Goal: Task Accomplishment & Management: Complete application form

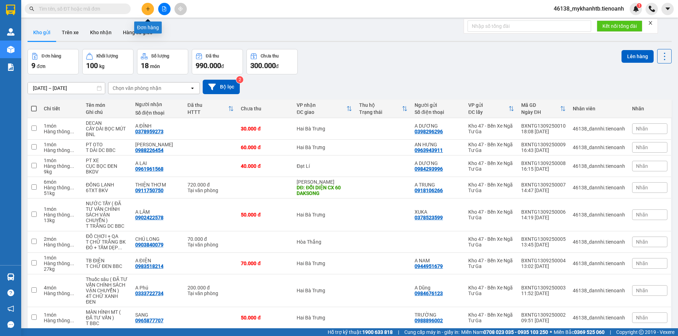
click at [145, 11] on button at bounding box center [148, 9] width 12 height 12
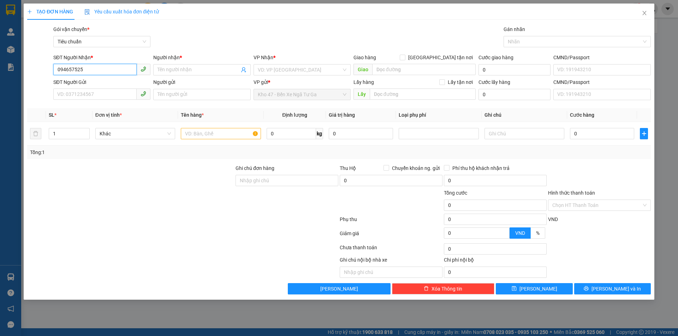
type input "0946575258"
click at [114, 81] on div "0946575258 - DŨNG" at bounding box center [101, 83] width 97 height 11
type input "DŨNG"
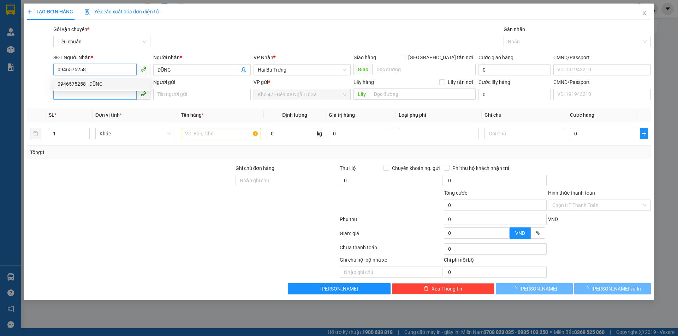
type input "600.000"
type input "0946575258"
click at [110, 97] on input "SĐT Người Gửi" at bounding box center [94, 94] width 83 height 11
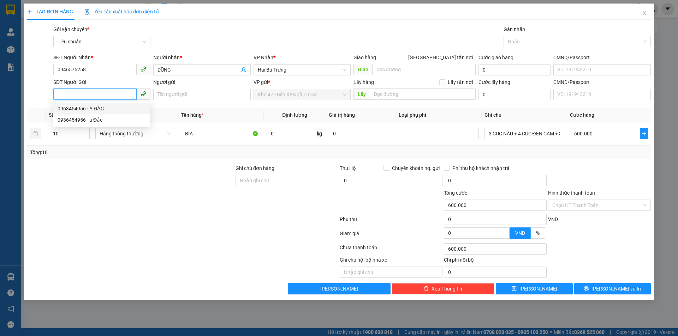
drag, startPoint x: 113, startPoint y: 109, endPoint x: 108, endPoint y: 218, distance: 108.8
click at [113, 109] on div "0963454956 - A ĐẮC" at bounding box center [102, 109] width 89 height 8
type input "0963454956"
type input "A ĐẮC"
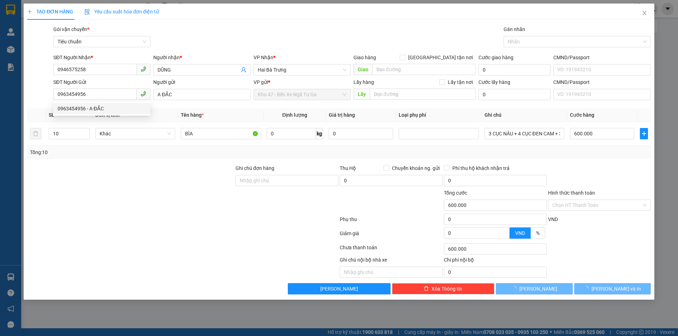
click at [108, 218] on div at bounding box center [182, 221] width 312 height 14
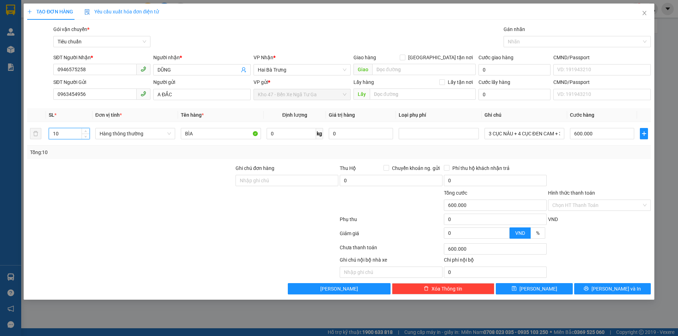
drag, startPoint x: 62, startPoint y: 136, endPoint x: 23, endPoint y: 132, distance: 39.0
click at [23, 132] on div "TẠO ĐƠN HÀNG Yêu cầu xuất hóa đơn điện tử Transit Pickup Surcharge Ids Transit …" at bounding box center [339, 168] width 678 height 336
type input "3"
click at [145, 215] on div at bounding box center [182, 221] width 312 height 14
type input "0"
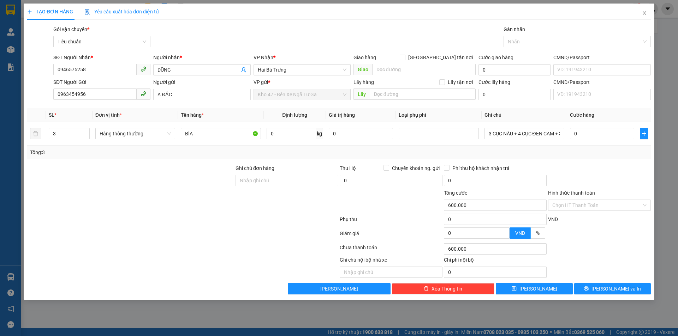
type input "0"
click at [310, 135] on input "0" at bounding box center [290, 133] width 49 height 11
type input "24"
click at [235, 211] on div at bounding box center [287, 201] width 104 height 25
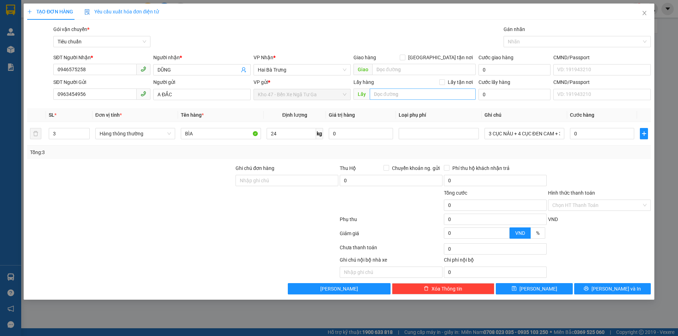
type input "60.000"
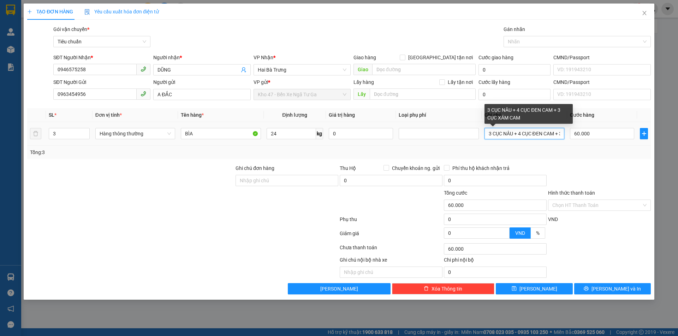
click at [498, 133] on input "3 CỤC NÂU + 4 CỤC ĐEN CAM + 3 CỤC XÁM CAM" at bounding box center [524, 133] width 80 height 11
type input "2 cục trắng bbc + 1 hộp đỏ bánh trung thu"
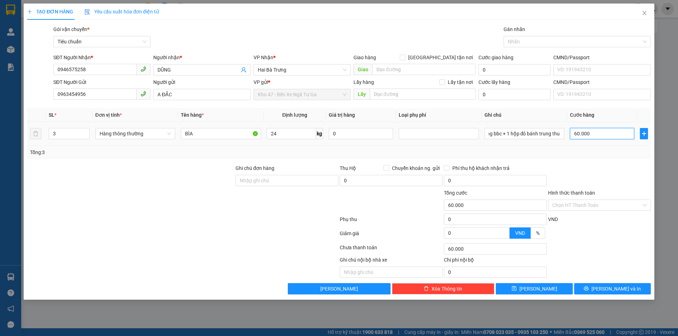
scroll to position [0, 0]
click at [590, 133] on input "60.000" at bounding box center [602, 133] width 64 height 11
type input "1"
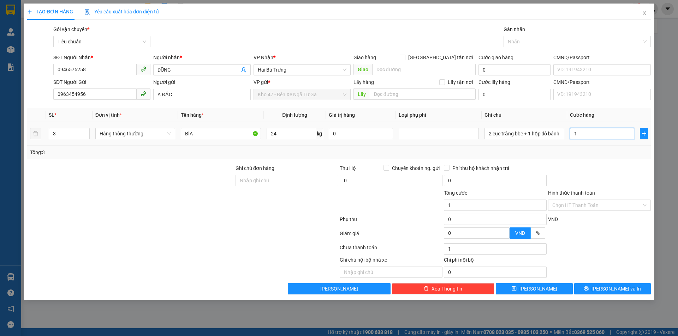
type input "12"
type input "1"
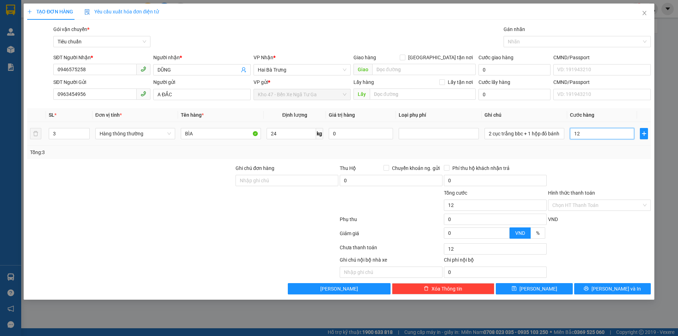
type input "1"
type input "0"
type input "1"
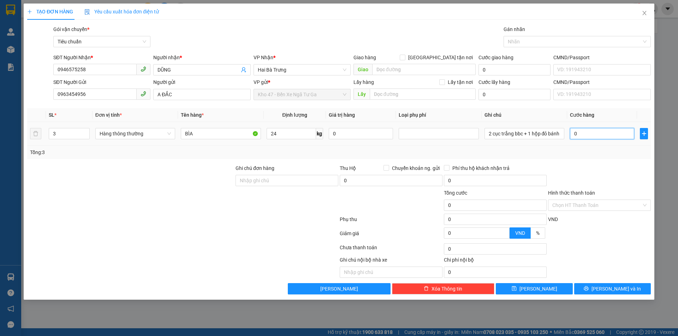
type input "1"
type input "01"
type input "15"
type input "0.150"
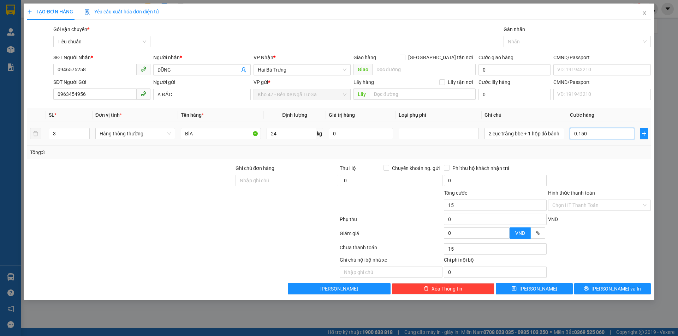
type input "150"
type input "0.150"
type input "150.000"
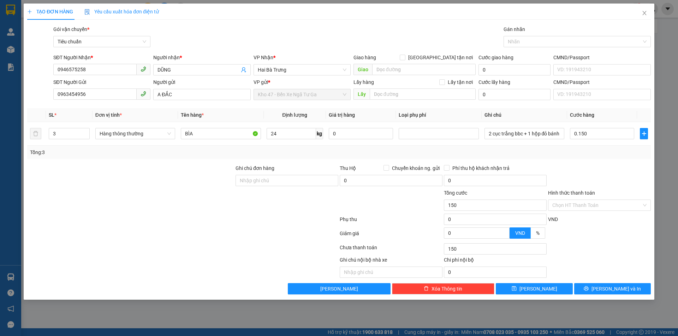
type input "150.000"
drag, startPoint x: 591, startPoint y: 189, endPoint x: 596, endPoint y: 170, distance: 19.5
click at [592, 186] on form "Ghi chú đơn hàng Thu Hộ Chuyển khoản ng. gửi 0 Phí thu hộ khách nhận trả 0 Tổng…" at bounding box center [338, 203] width 623 height 78
click at [612, 291] on span "Lưu và In" at bounding box center [615, 289] width 49 height 8
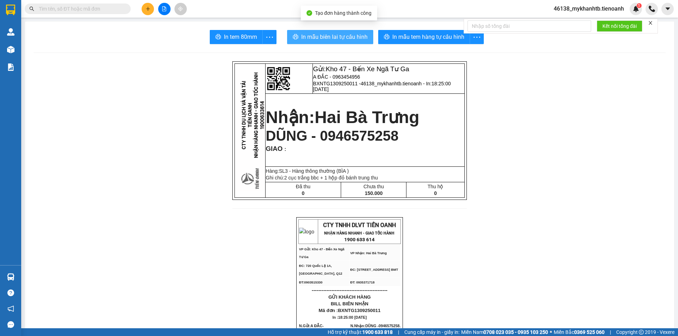
click at [302, 38] on span "In mẫu biên lai tự cấu hình" at bounding box center [334, 36] width 66 height 9
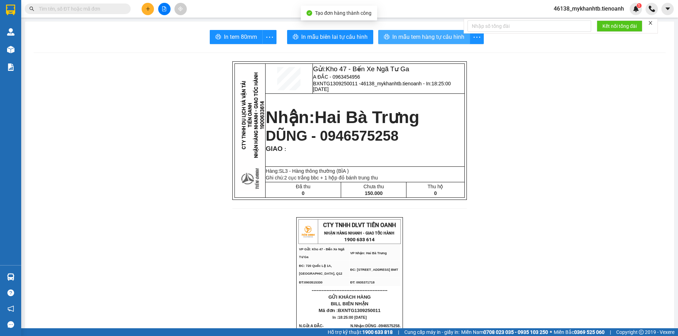
click at [432, 37] on span "In mẫu tem hàng tự cấu hình" at bounding box center [428, 36] width 72 height 9
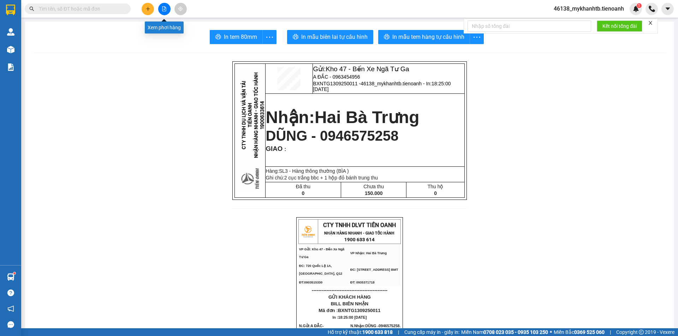
click at [146, 10] on icon "plus" at bounding box center [147, 8] width 5 height 5
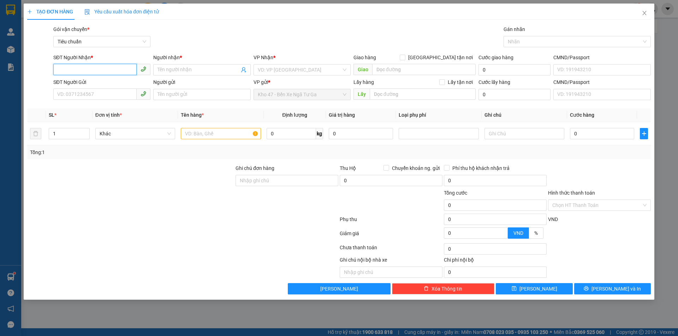
click at [95, 67] on input "SĐT Người Nhận *" at bounding box center [94, 69] width 83 height 11
type input "0984014978"
click at [209, 67] on input "Người nhận *" at bounding box center [198, 70] width 82 height 8
type input "c"
type input "C Hạnh"
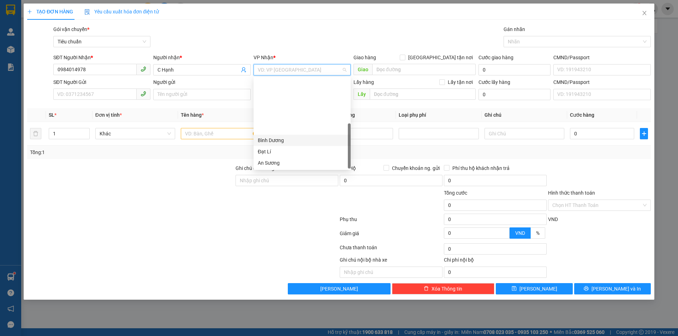
scroll to position [68, 0]
click at [306, 131] on div "[PERSON_NAME]" at bounding box center [302, 129] width 89 height 8
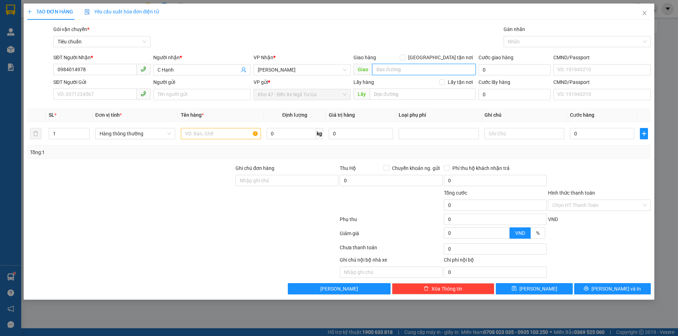
click at [389, 65] on input "search" at bounding box center [423, 69] width 103 height 11
type input "n"
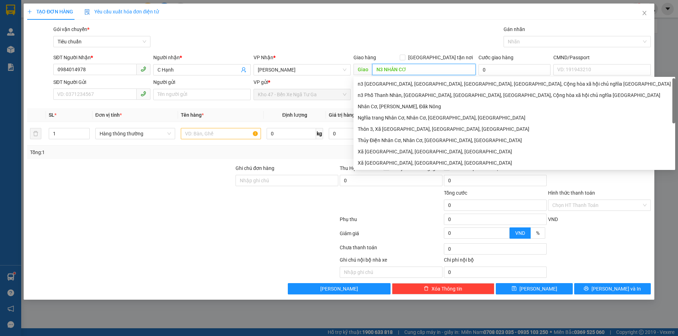
type input "N3 NHÂN CƠ"
click at [552, 34] on div "Gán nhãn" at bounding box center [576, 30] width 147 height 11
click at [553, 38] on div at bounding box center [573, 41] width 137 height 8
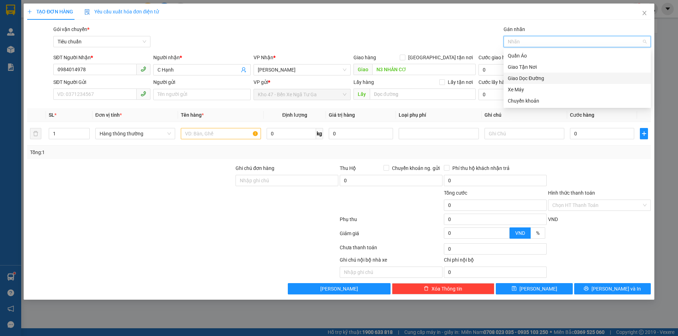
click at [554, 80] on div "Giao Dọc Đường" at bounding box center [576, 78] width 139 height 8
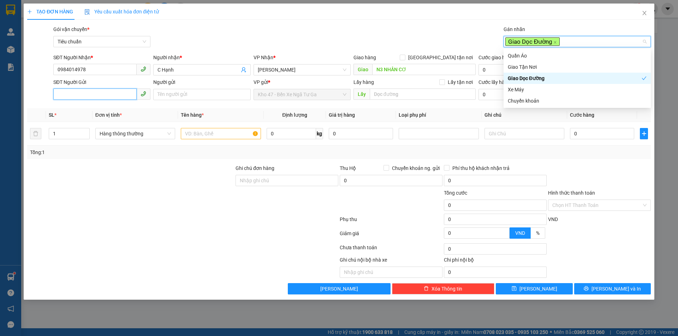
click at [110, 91] on input "SĐT Người Gửi" at bounding box center [94, 94] width 83 height 11
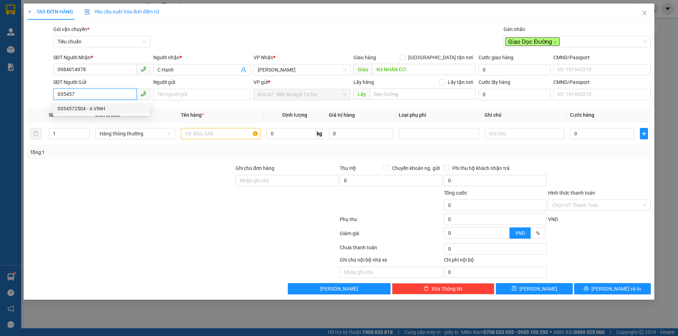
click at [114, 111] on div "0354572504 - A VINH" at bounding box center [102, 109] width 89 height 8
type input "0354572504"
type input "A VINH"
type input "0354572504"
type input "50.000"
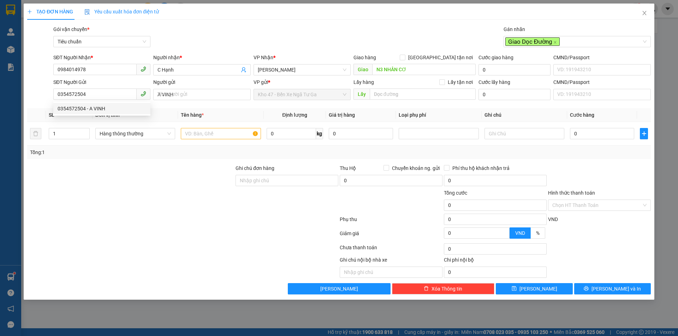
type input "50.000"
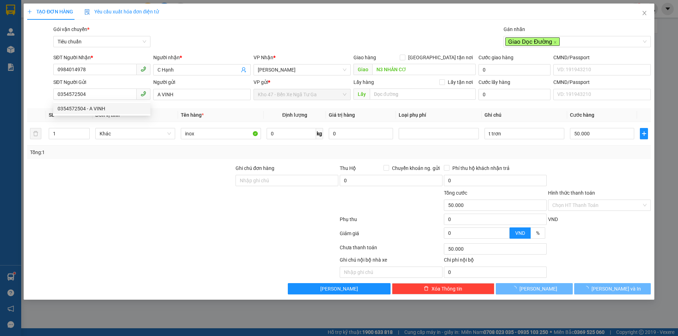
drag, startPoint x: 67, startPoint y: 209, endPoint x: 64, endPoint y: 157, distance: 51.6
click at [67, 209] on div at bounding box center [130, 201] width 208 height 25
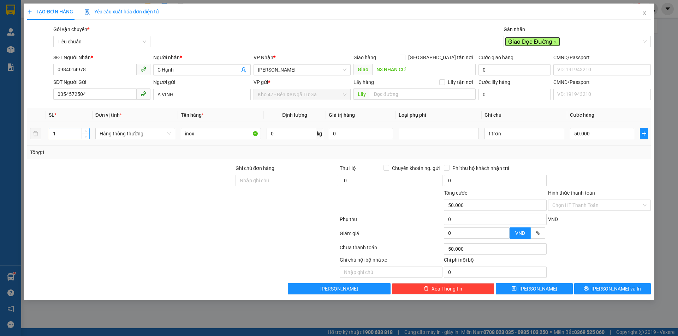
click at [67, 137] on input "1" at bounding box center [69, 133] width 40 height 11
click at [66, 136] on input "1" at bounding box center [69, 133] width 40 height 11
type input "4"
drag, startPoint x: 124, startPoint y: 194, endPoint x: 303, endPoint y: 130, distance: 190.1
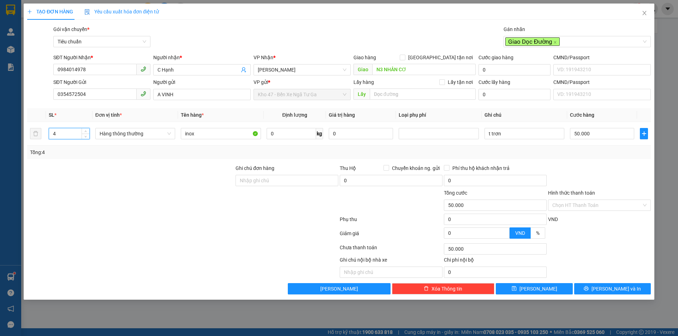
click at [124, 194] on div at bounding box center [130, 201] width 208 height 25
type input "0"
click at [299, 131] on input "0" at bounding box center [290, 133] width 49 height 11
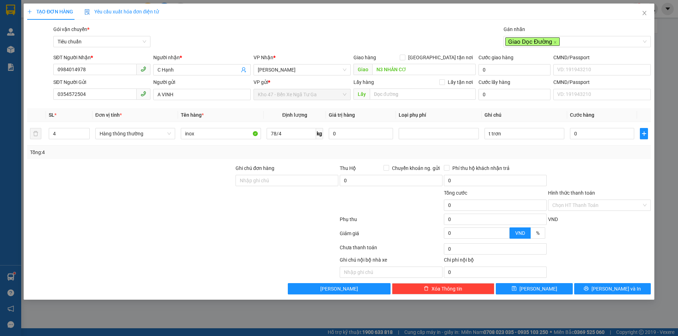
type input "20"
click at [294, 155] on div "Tổng: 4" at bounding box center [339, 153] width 618 height 8
type input "55.000"
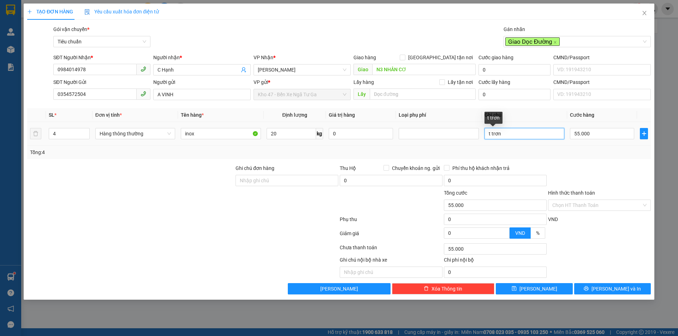
click at [509, 136] on input "t trơn" at bounding box center [524, 133] width 80 height 11
click at [440, 133] on div at bounding box center [438, 134] width 76 height 8
type input "4T CHỮ ĐEN"
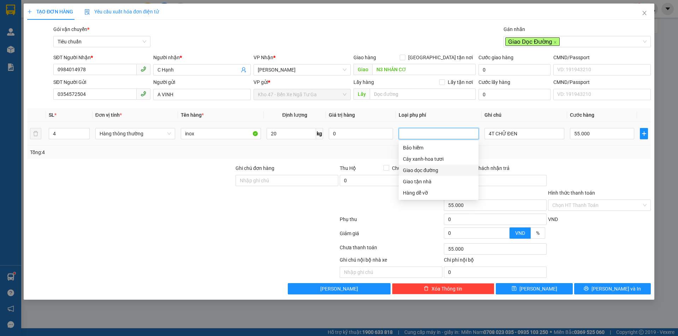
click at [443, 170] on div "Giao dọc đường" at bounding box center [438, 171] width 71 height 8
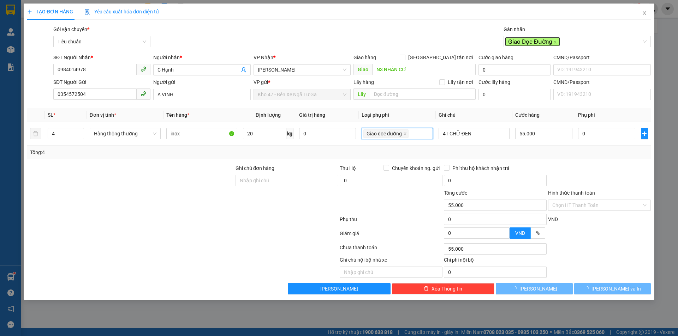
click at [529, 152] on div "Tổng: 4" at bounding box center [339, 153] width 618 height 8
type input "135.000"
type input "80.000"
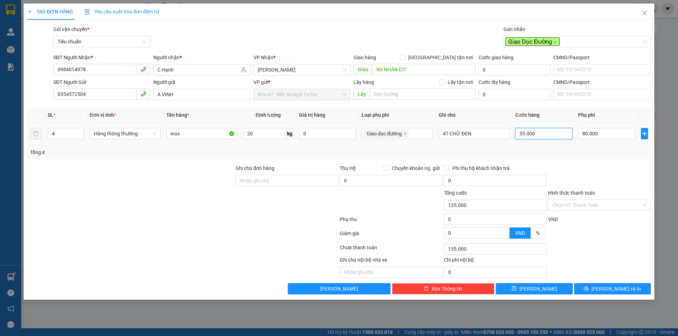
click at [539, 134] on input "55.000" at bounding box center [543, 133] width 57 height 11
type input "80.006"
type input "6"
type input "80.060"
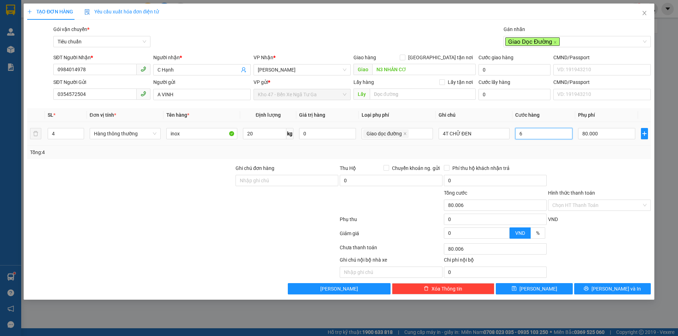
type input "80.060"
type input "60"
type input "80.602"
type input "602"
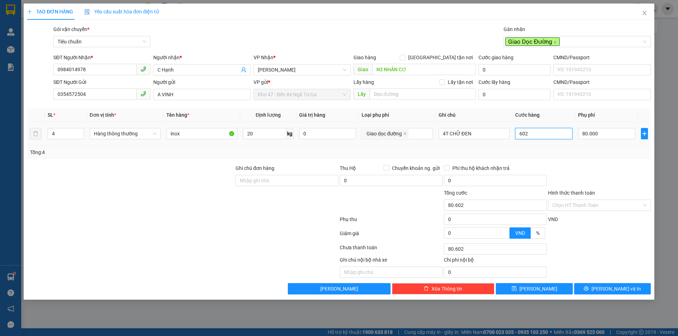
type input "86.024"
type input "6.024"
type input "140.240"
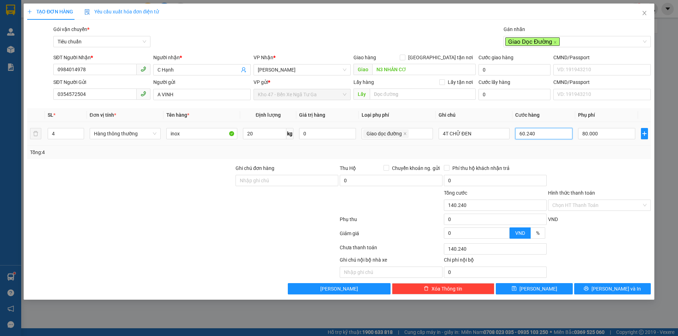
type input "60.240"
type input "140.000"
type input "60.000"
drag, startPoint x: 573, startPoint y: 160, endPoint x: 565, endPoint y: 149, distance: 13.1
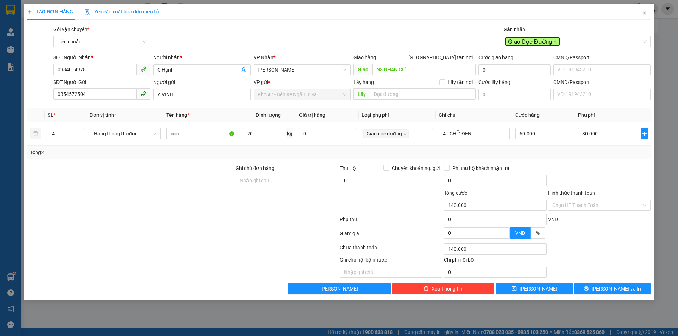
click at [572, 158] on div "Transit Pickup Surcharge Ids Transit Deliver Surcharge Ids Transit Deliver Surc…" at bounding box center [338, 159] width 623 height 269
click at [557, 134] on input "60.000" at bounding box center [543, 133] width 57 height 11
type input "80.002"
type input "2"
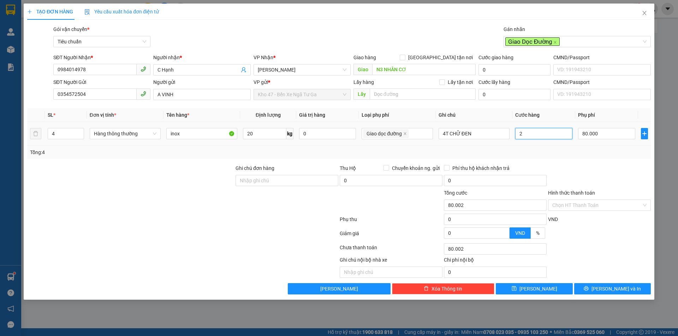
type input "80.024"
type input "24"
type input "80.240"
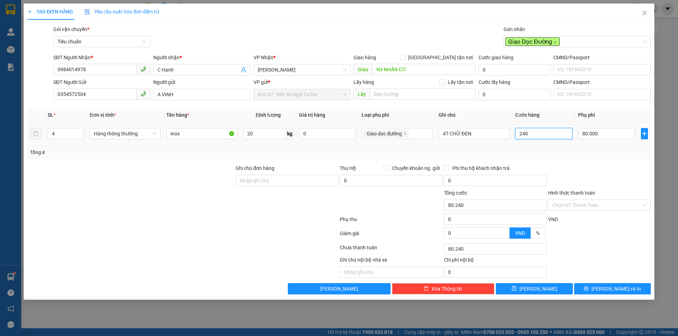
type input "240"
type input "320.000"
type input "240.000"
click at [576, 165] on div at bounding box center [599, 176] width 104 height 25
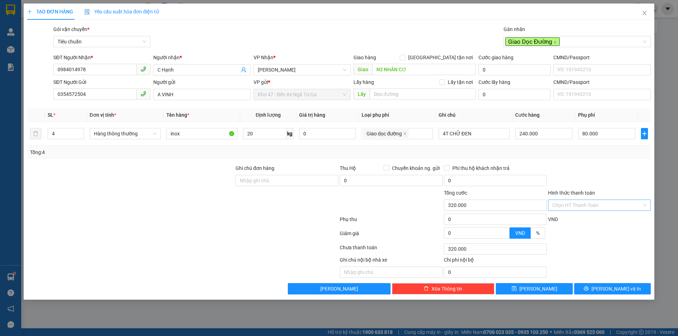
click at [613, 204] on input "Hình thức thanh toán" at bounding box center [596, 205] width 89 height 11
click at [607, 216] on div "Tại văn phòng" at bounding box center [599, 220] width 94 height 8
type input "0"
click at [620, 185] on div at bounding box center [599, 176] width 104 height 25
click at [608, 292] on span "Lưu và In" at bounding box center [615, 289] width 49 height 8
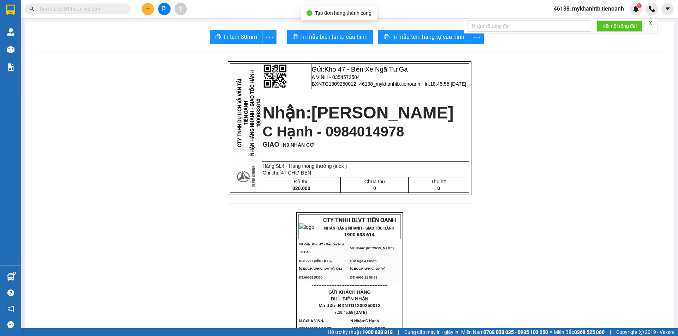
drag, startPoint x: 315, startPoint y: 35, endPoint x: 301, endPoint y: 40, distance: 15.1
click at [315, 38] on span "In mẫu biên lai tự cấu hình" at bounding box center [334, 36] width 66 height 9
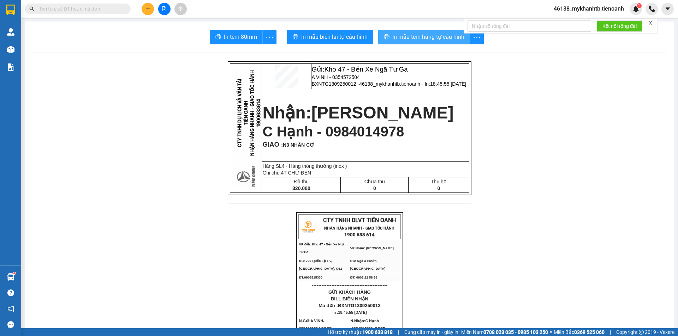
click at [431, 40] on span "In mẫu tem hàng tự cấu hình" at bounding box center [428, 36] width 72 height 9
click at [353, 79] on span "A VINH - 0354572504" at bounding box center [336, 77] width 48 height 6
click at [112, 8] on input "text" at bounding box center [80, 9] width 83 height 8
paste input "0354572504"
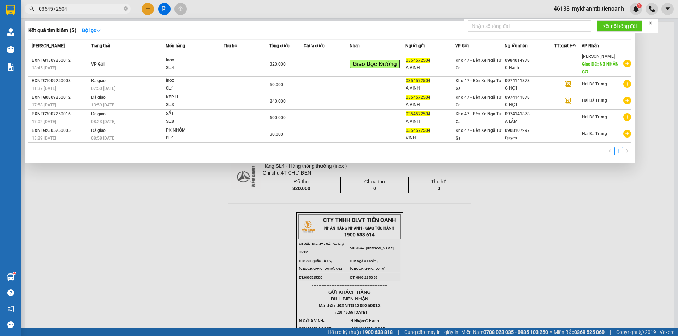
type input "0354572504"
click at [239, 238] on div at bounding box center [339, 168] width 678 height 336
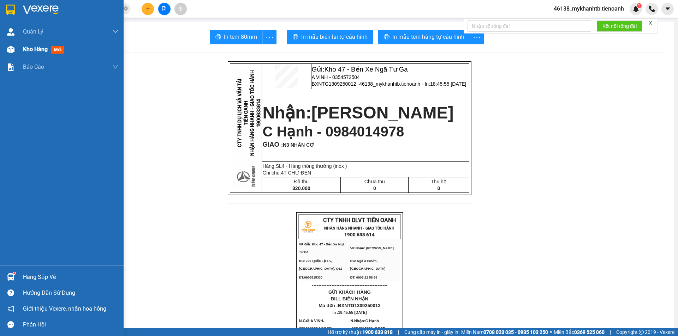
click at [18, 50] on div "Kho hàng mới" at bounding box center [62, 50] width 124 height 18
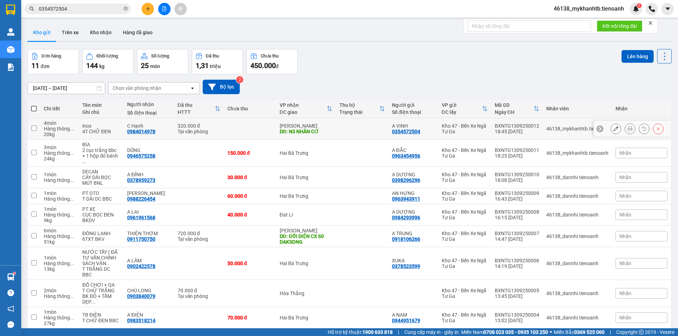
click at [242, 127] on td at bounding box center [250, 129] width 52 height 22
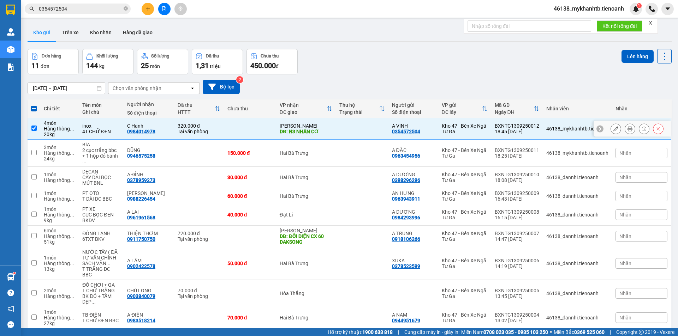
click at [35, 129] on input "checkbox" at bounding box center [33, 128] width 5 height 5
checkbox input "false"
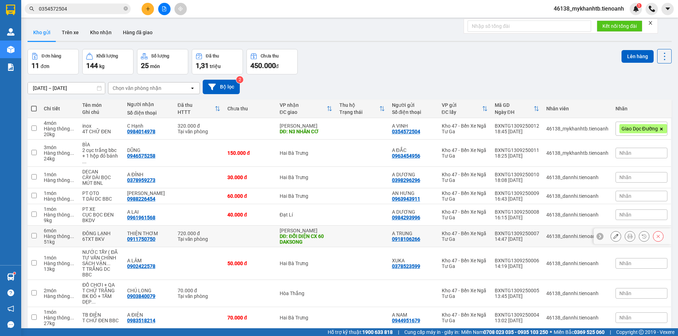
drag, startPoint x: 35, startPoint y: 239, endPoint x: 31, endPoint y: 234, distance: 5.9
click at [35, 239] on td at bounding box center [34, 237] width 13 height 22
checkbox input "true"
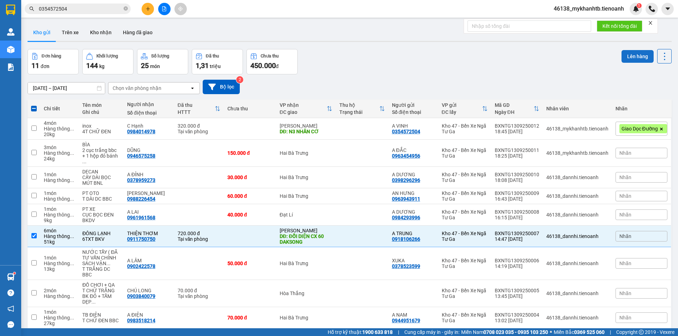
click at [630, 61] on button "Lên hàng" at bounding box center [637, 56] width 32 height 13
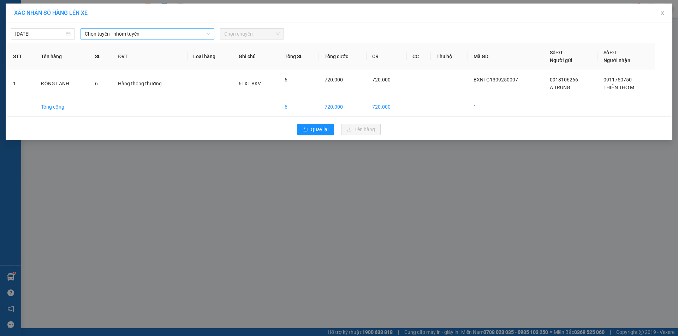
click at [125, 37] on span "Chọn tuyến - nhóm tuyến" at bounding box center [147, 34] width 125 height 11
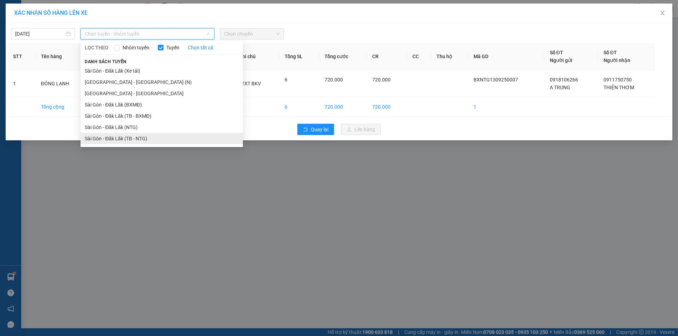
click at [132, 133] on li "Sài Gòn - Đăk Lăk (TB - NTG)" at bounding box center [161, 138] width 162 height 11
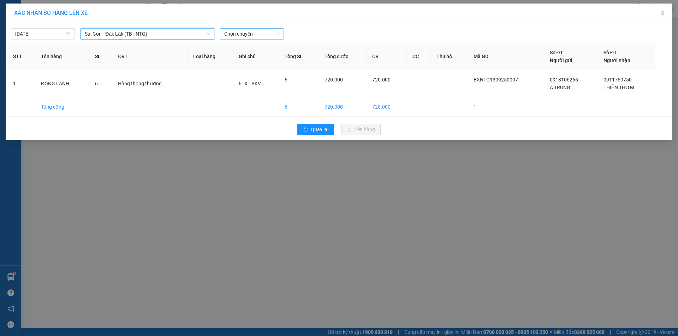
click at [242, 31] on span "Chọn chuyến" at bounding box center [251, 34] width 55 height 11
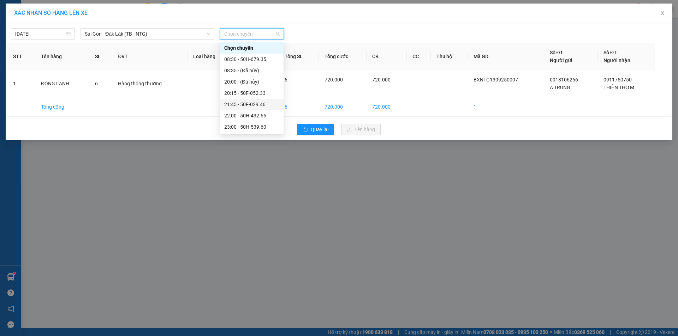
click at [259, 104] on div "21:45 - 50F-029.46" at bounding box center [251, 105] width 55 height 8
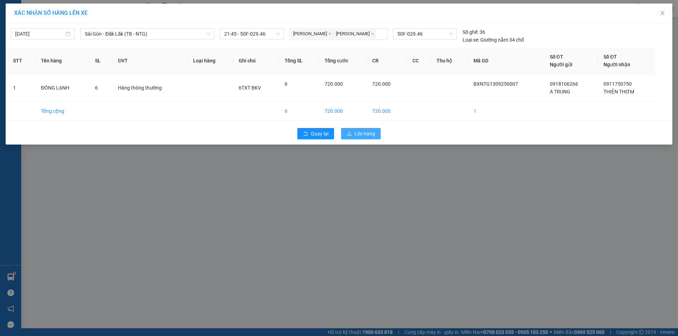
click at [356, 138] on button "Lên hàng" at bounding box center [361, 133] width 40 height 11
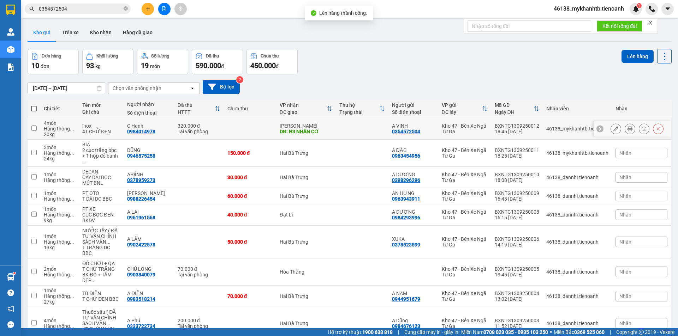
click at [37, 128] on td at bounding box center [34, 129] width 13 height 22
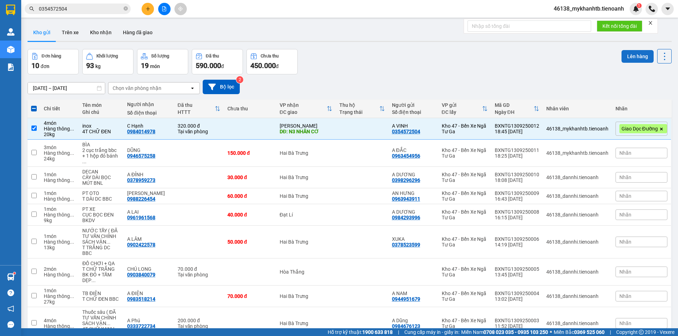
click at [630, 62] on button "Lên hàng" at bounding box center [637, 56] width 32 height 13
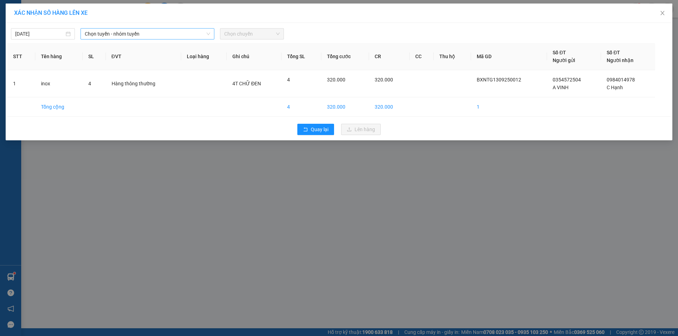
click at [190, 38] on span "Chọn tuyến - nhóm tuyến" at bounding box center [147, 34] width 125 height 11
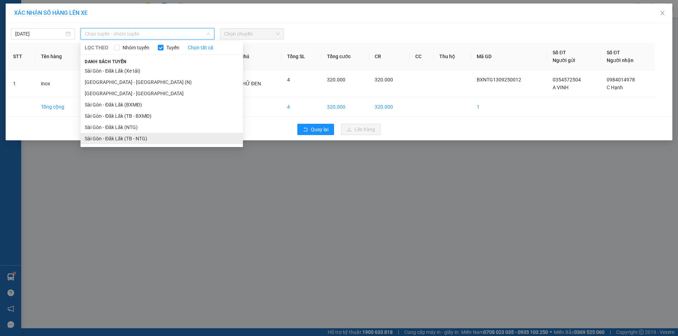
click at [161, 136] on li "Sài Gòn - Đăk Lăk (TB - NTG)" at bounding box center [161, 138] width 162 height 11
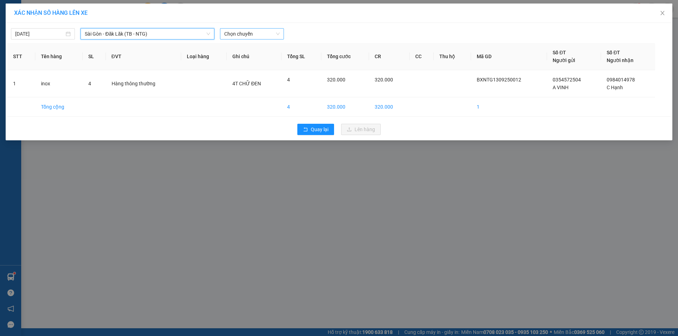
click at [249, 33] on span "Chọn chuyến" at bounding box center [251, 34] width 55 height 11
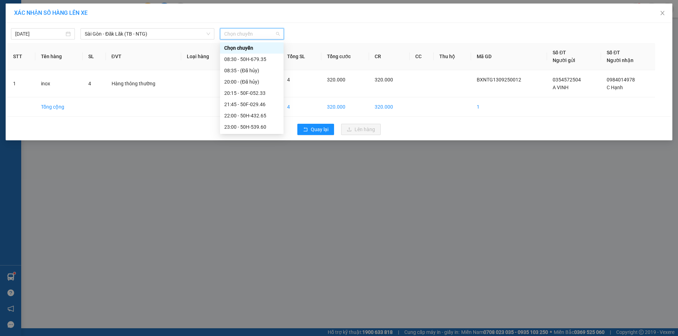
click at [259, 146] on div "23:10 - 50F-004.16" at bounding box center [251, 150] width 55 height 8
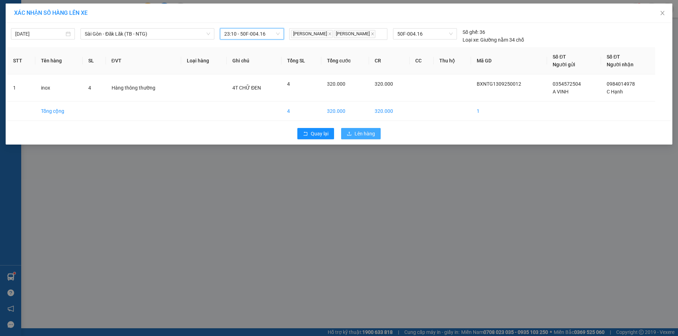
click at [360, 134] on span "Lên hàng" at bounding box center [364, 134] width 20 height 8
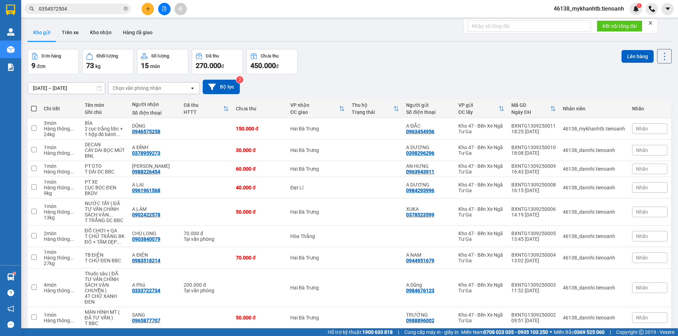
click at [422, 71] on div "Đơn hàng 9 đơn Khối lượng 73 kg Số lượng 15 món Đã thu 270.000 đ Chưa thu 450.0…" at bounding box center [350, 61] width 644 height 25
click at [290, 185] on div "Đạt Lí" at bounding box center [317, 188] width 54 height 6
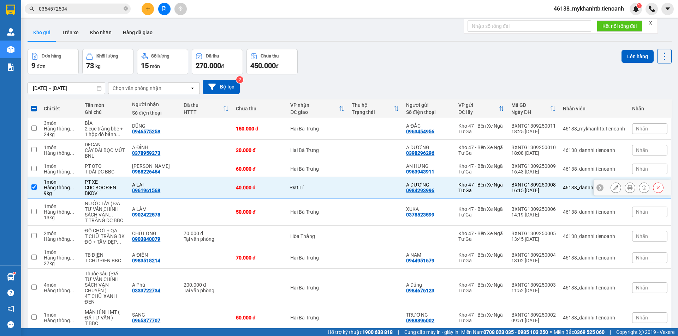
click at [199, 177] on td at bounding box center [206, 188] width 52 height 22
checkbox input "false"
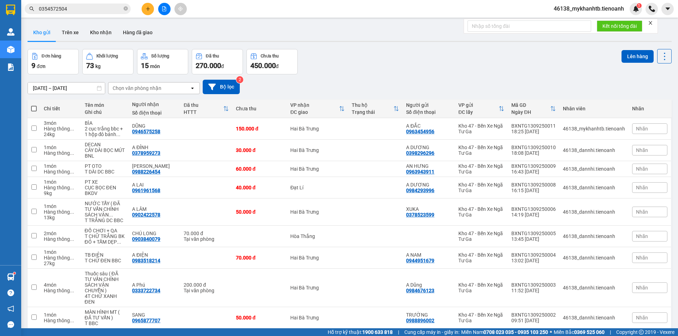
click at [327, 49] on div "Đơn hàng 9 đơn Khối lượng 73 kg Số lượng 15 món Đã thu 270.000 đ Chưa thu 450.0…" at bounding box center [350, 61] width 644 height 25
click at [188, 177] on td at bounding box center [206, 188] width 52 height 22
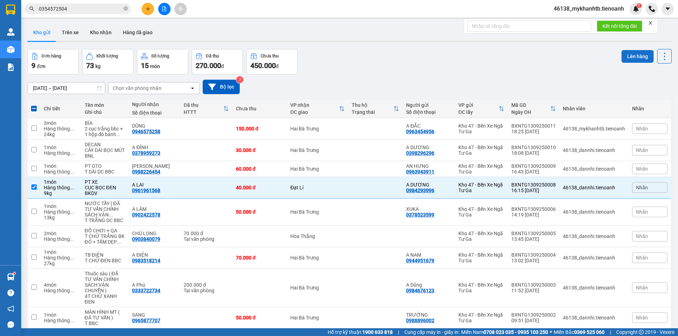
click at [632, 60] on button "Lên hàng" at bounding box center [637, 56] width 32 height 13
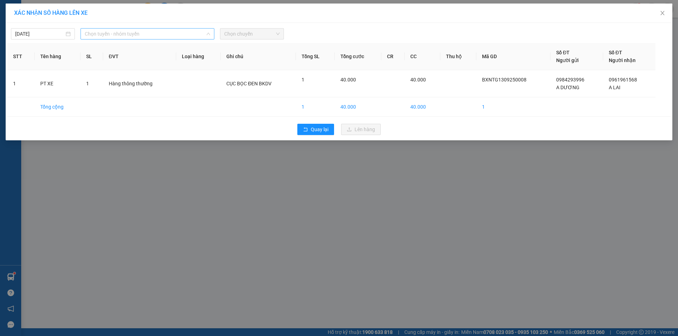
click at [168, 37] on span "Chọn tuyến - nhóm tuyến" at bounding box center [147, 34] width 125 height 11
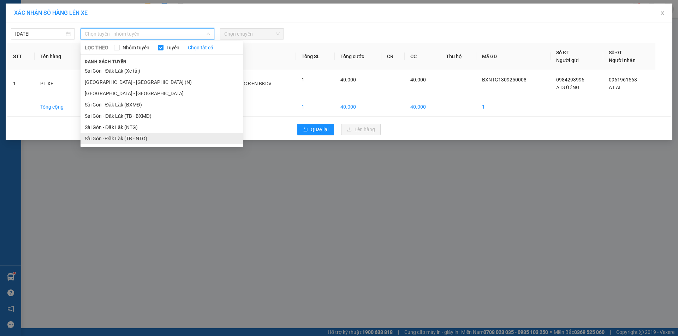
click at [148, 139] on li "Sài Gòn - Đăk Lăk (TB - NTG)" at bounding box center [161, 138] width 162 height 11
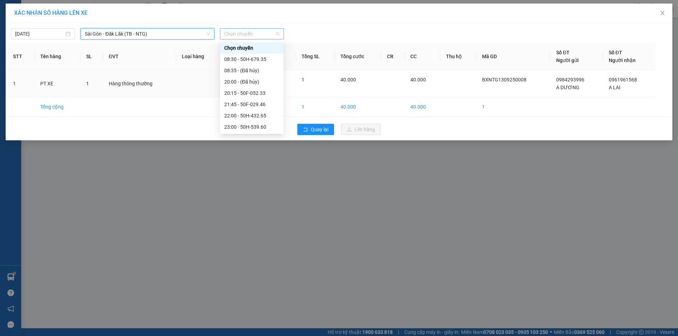
click at [243, 36] on span "Chọn chuyến" at bounding box center [251, 34] width 55 height 11
click at [250, 87] on div "20:00 - (Đã hủy)" at bounding box center [252, 81] width 64 height 11
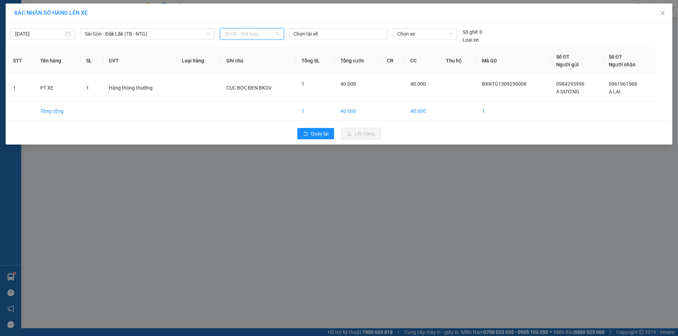
click at [260, 36] on span "20:00 - (Đã hủy)" at bounding box center [251, 34] width 55 height 11
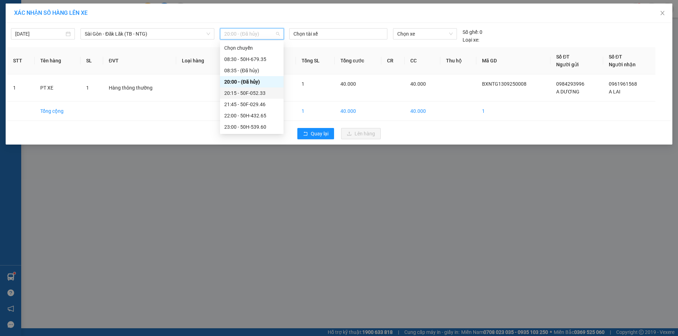
click at [266, 98] on div "20:15 - 50F-052.33" at bounding box center [252, 93] width 64 height 11
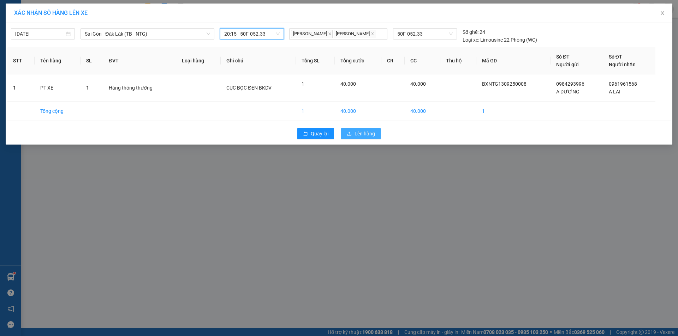
click at [377, 134] on button "Lên hàng" at bounding box center [361, 133] width 40 height 11
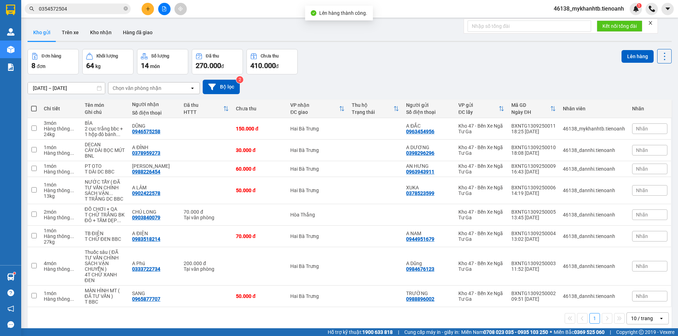
click at [433, 70] on div "Đơn hàng 8 đơn Khối lượng 64 kg Số lượng 14 món Đã thu 270.000 đ Chưa thu 410.0…" at bounding box center [350, 61] width 644 height 25
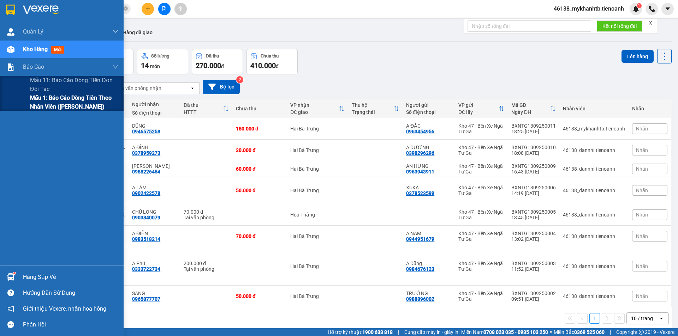
click at [53, 104] on span "Mẫu 1: Báo cáo dòng tiền theo nhân viên ([PERSON_NAME])" at bounding box center [74, 103] width 88 height 18
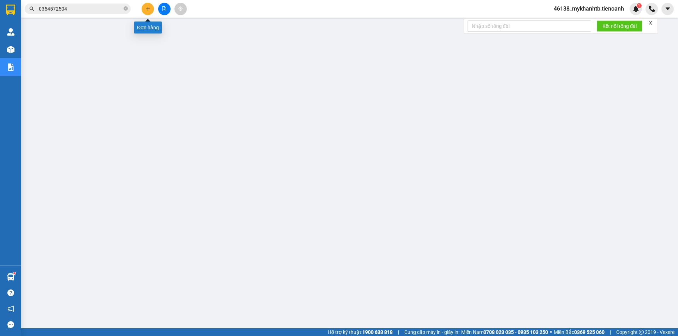
click at [143, 5] on button at bounding box center [148, 9] width 12 height 12
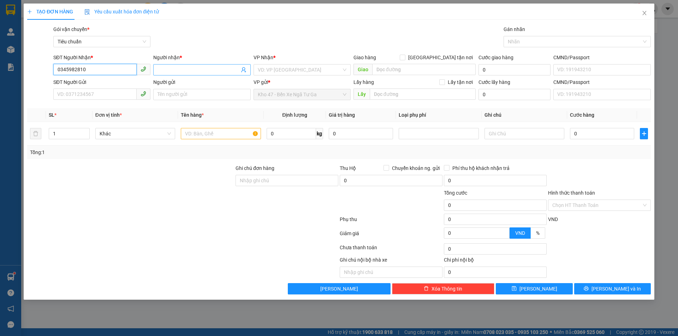
type input "0345982810"
click at [197, 67] on input "Người nhận *" at bounding box center [198, 70] width 82 height 8
type input "DIỆU HIỀN"
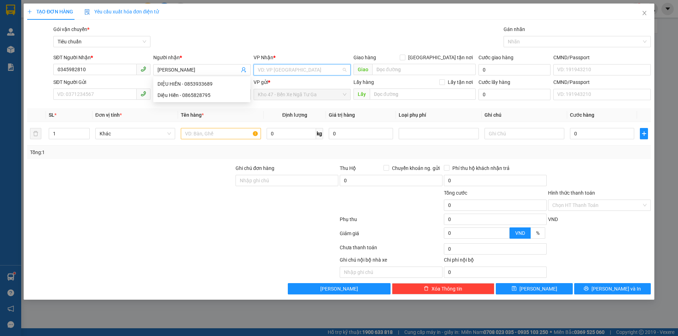
click at [295, 72] on input "search" at bounding box center [300, 70] width 84 height 11
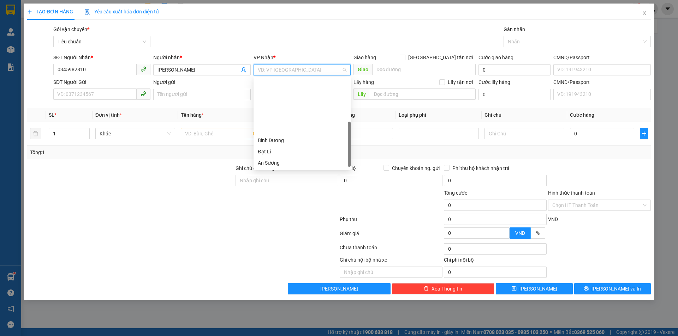
click at [301, 170] on div "Hai Bà Trưng" at bounding box center [302, 174] width 89 height 8
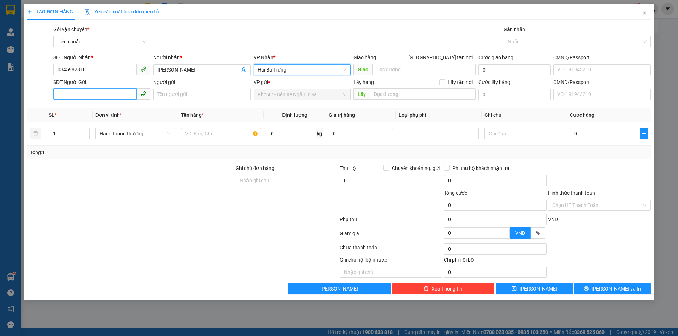
click at [133, 92] on input "SĐT Người Gửi" at bounding box center [94, 94] width 83 height 11
type input "0889596692"
click at [108, 110] on div "0889596692 - LABON" at bounding box center [102, 109] width 89 height 8
type input "LABON"
type input "50.000"
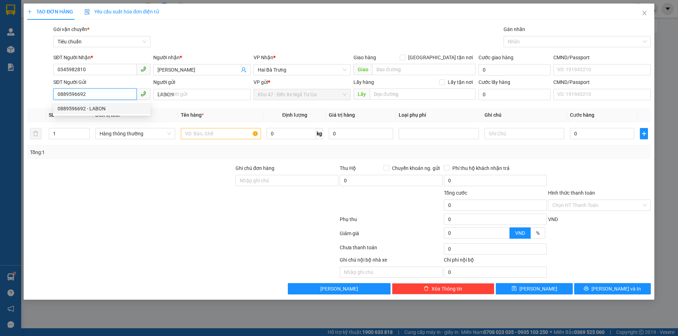
type input "50.000"
type input "0889596692"
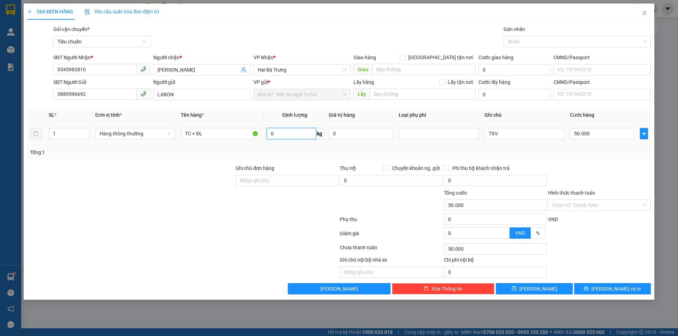
click at [294, 134] on input "0" at bounding box center [290, 133] width 49 height 11
type input "16"
drag, startPoint x: 309, startPoint y: 156, endPoint x: 513, endPoint y: 145, distance: 204.3
click at [314, 155] on div "Tổng: 1" at bounding box center [338, 152] width 623 height 13
type input "55.000"
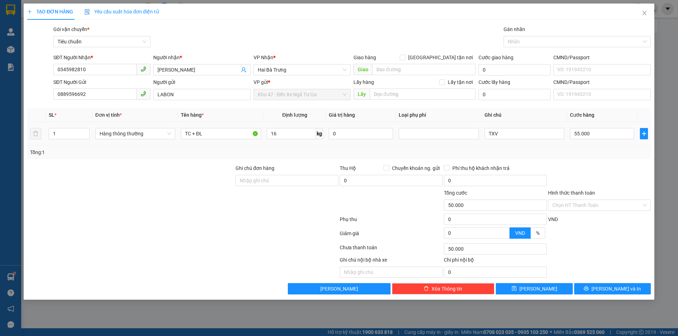
type input "55.000"
click at [609, 138] on input "55.000" at bounding box center [602, 133] width 64 height 11
type input "6"
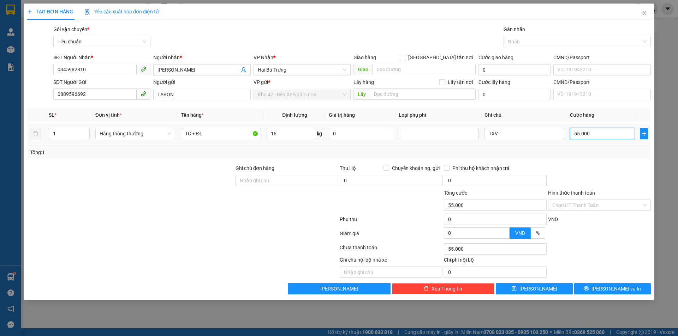
type input "6"
click at [615, 169] on div at bounding box center [599, 176] width 104 height 25
drag, startPoint x: 602, startPoint y: 199, endPoint x: 602, endPoint y: 213, distance: 13.8
click at [602, 200] on div "Hình thức thanh toán Chọn HT Thanh Toán" at bounding box center [599, 201] width 103 height 25
click at [603, 205] on input "Hình thức thanh toán" at bounding box center [596, 205] width 89 height 11
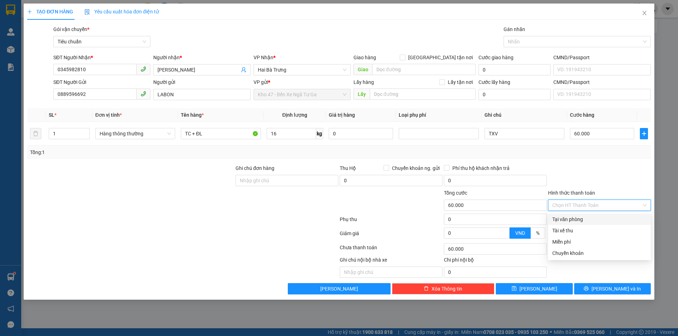
click at [602, 219] on div "Tại văn phòng" at bounding box center [599, 220] width 94 height 8
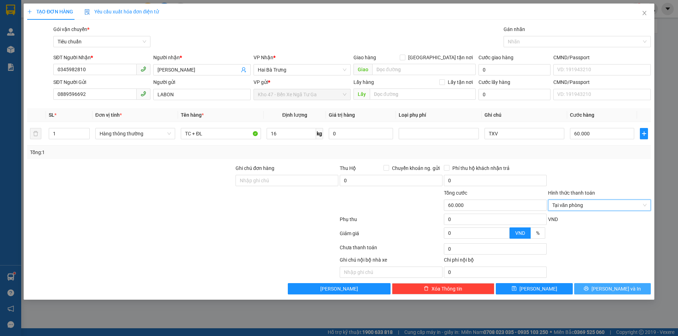
click at [618, 290] on span "Lưu và In" at bounding box center [615, 289] width 49 height 8
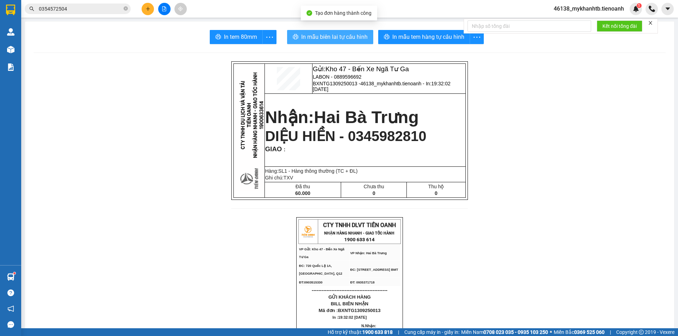
click at [346, 35] on span "In mẫu biên lai tự cấu hình" at bounding box center [334, 36] width 66 height 9
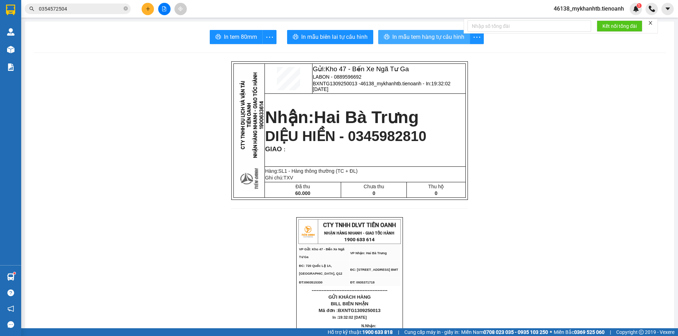
drag, startPoint x: 440, startPoint y: 46, endPoint x: 432, endPoint y: 37, distance: 12.5
click at [432, 37] on span "In mẫu tem hàng tự cấu hình" at bounding box center [428, 36] width 72 height 9
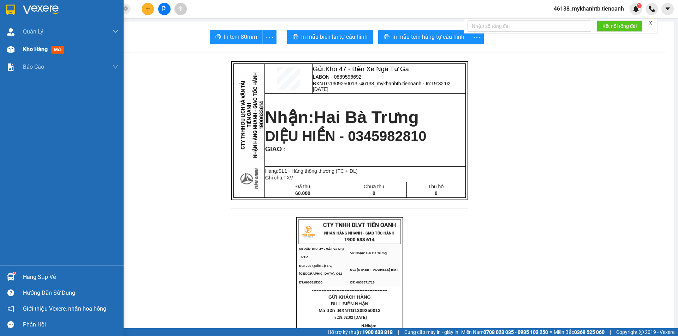
click at [33, 50] on span "Kho hàng" at bounding box center [35, 49] width 25 height 7
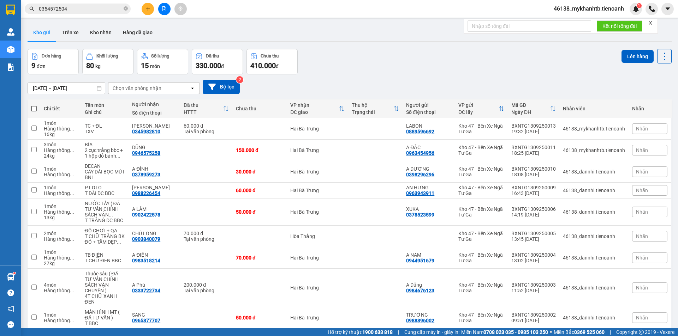
click at [339, 78] on div "11/09/2025 – 13/09/2025 Press the down arrow key to interact with the calendar …" at bounding box center [350, 86] width 644 height 25
click at [68, 236] on div "Hàng thông ..." at bounding box center [61, 239] width 34 height 6
checkbox input "true"
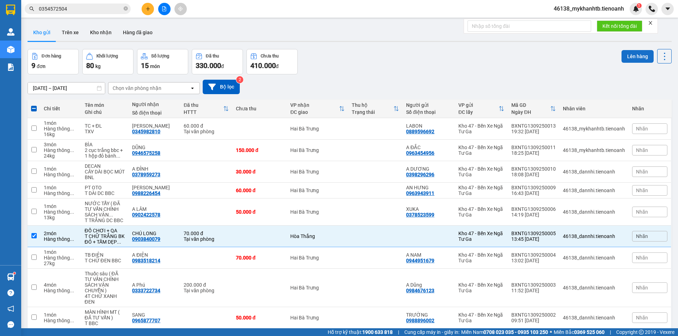
click at [629, 56] on button "Lên hàng" at bounding box center [637, 56] width 32 height 13
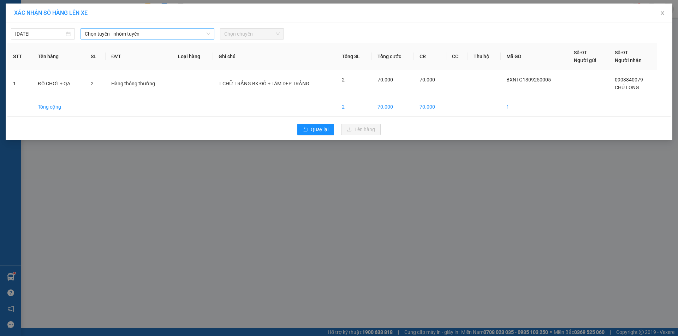
click at [182, 39] on span "Chọn tuyến - nhóm tuyến" at bounding box center [147, 34] width 125 height 11
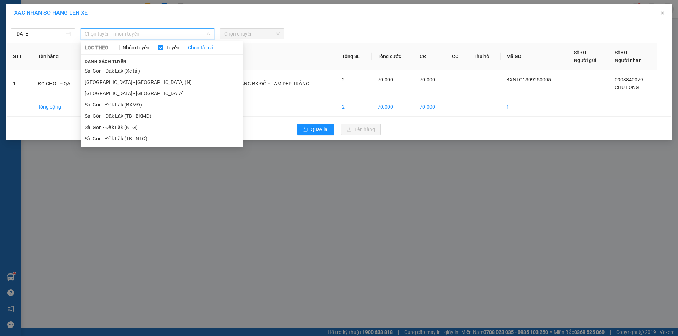
drag, startPoint x: 154, startPoint y: 137, endPoint x: 223, endPoint y: 41, distance: 118.2
click at [154, 137] on li "Sài Gòn - Đăk Lăk (TB - NTG)" at bounding box center [161, 138] width 162 height 11
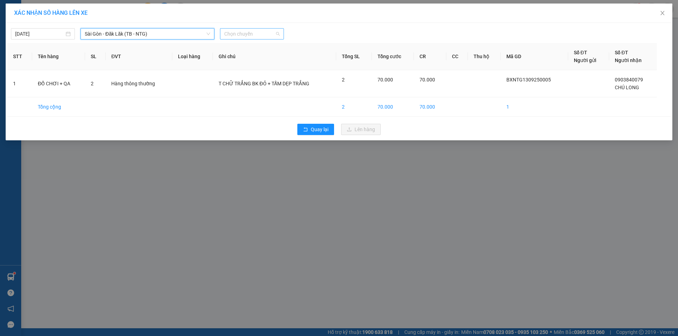
click at [244, 35] on span "Chọn chuyến" at bounding box center [251, 34] width 55 height 11
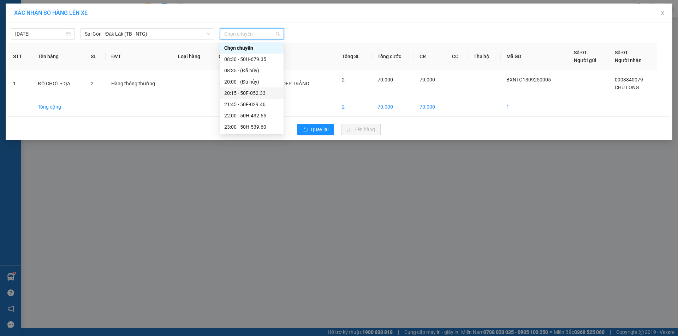
click at [255, 98] on div "20:15 - 50F-052.33" at bounding box center [252, 93] width 64 height 11
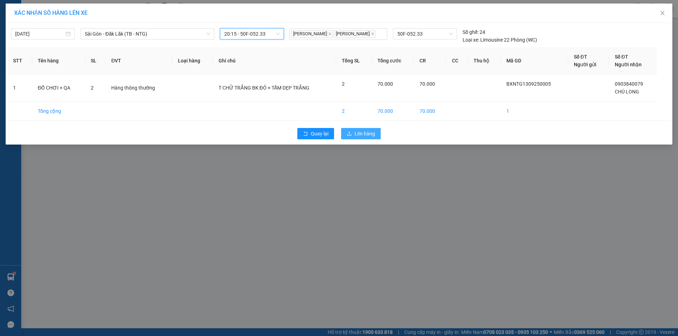
click at [369, 134] on span "Lên hàng" at bounding box center [364, 134] width 20 height 8
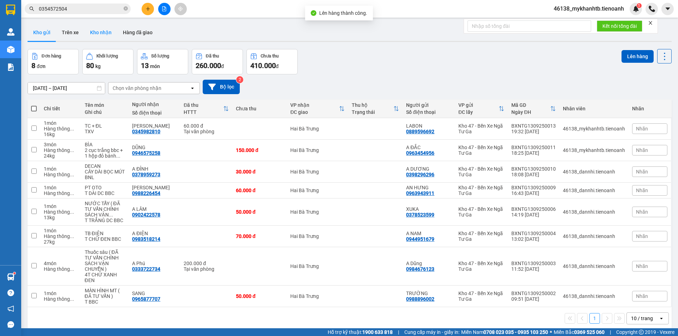
click at [98, 35] on button "Kho nhận" at bounding box center [100, 32] width 33 height 17
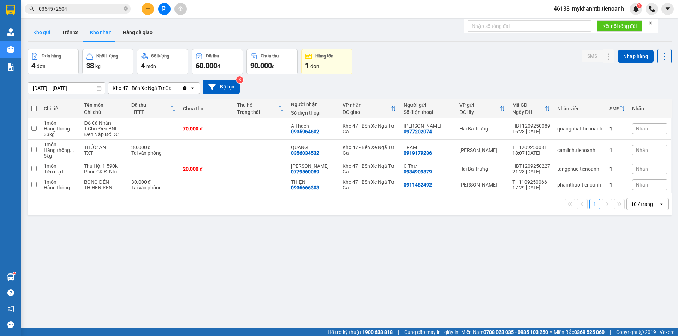
click at [32, 30] on button "Kho gửi" at bounding box center [42, 32] width 29 height 17
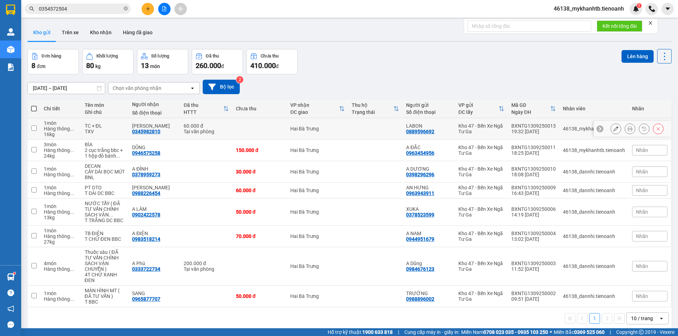
click at [164, 134] on div "DIỆU HIỀN 0345982810" at bounding box center [154, 128] width 44 height 11
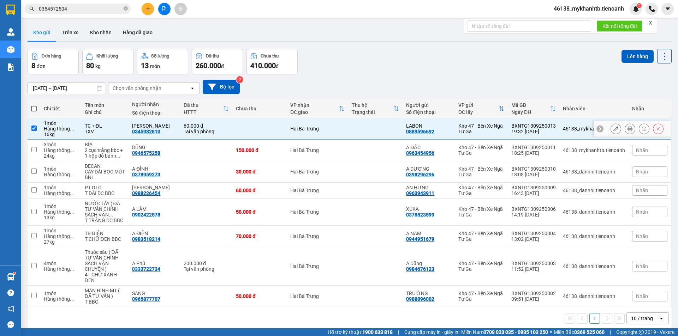
click at [164, 134] on div "DIỆU HIỀN 0345982810" at bounding box center [154, 128] width 44 height 11
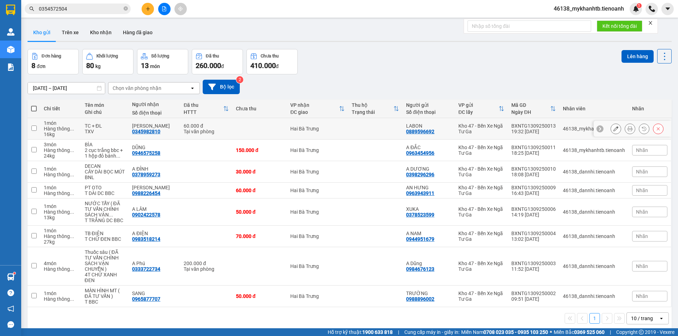
click at [164, 134] on div "DIỆU HIỀN 0345982810" at bounding box center [154, 128] width 44 height 11
checkbox input "true"
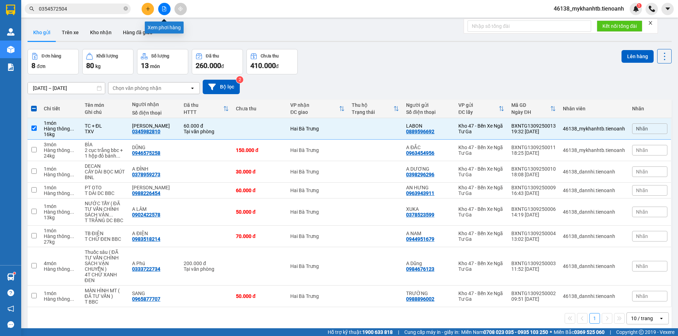
click at [161, 10] on button at bounding box center [164, 9] width 12 height 12
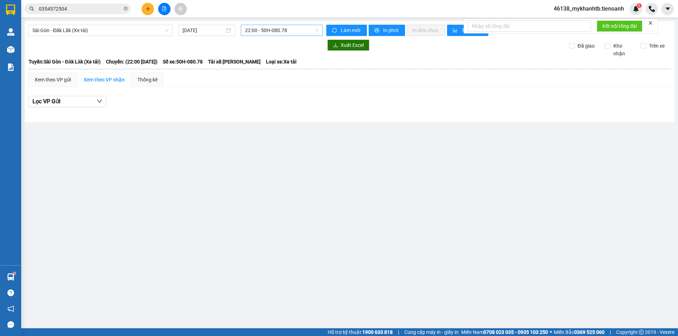
click at [267, 32] on span "22:00 - 50H-080.78" at bounding box center [281, 30] width 73 height 11
click at [113, 32] on span "Sài Gòn - Đăk Lăk (Xe tải)" at bounding box center [100, 30] width 136 height 11
click at [110, 29] on span "Sài Gòn - Đăk Lăk (Xe tải)" at bounding box center [100, 30] width 136 height 11
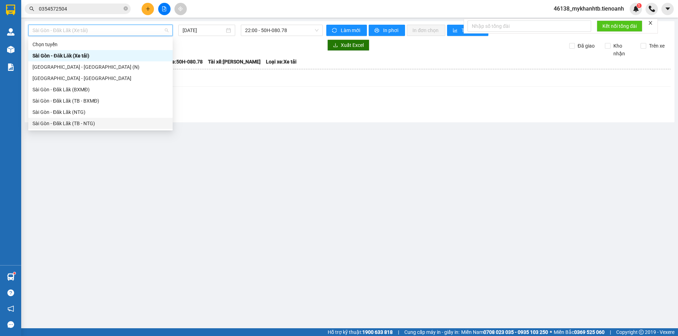
click at [98, 122] on div "Sài Gòn - Đăk Lăk (TB - NTG)" at bounding box center [100, 124] width 136 height 8
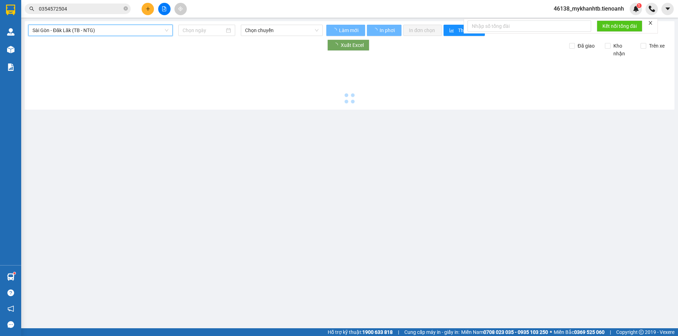
type input "13/09/2025"
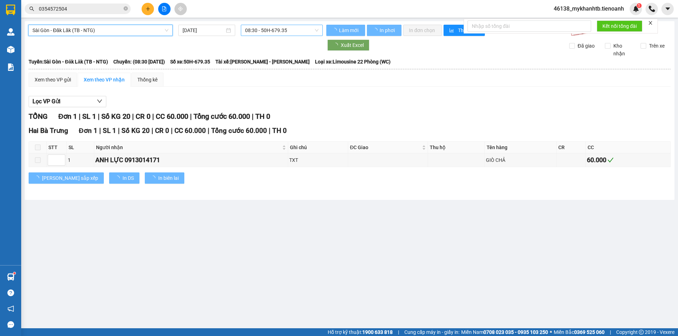
click at [269, 25] on div "08:30 - 50H-679.35" at bounding box center [282, 30] width 82 height 11
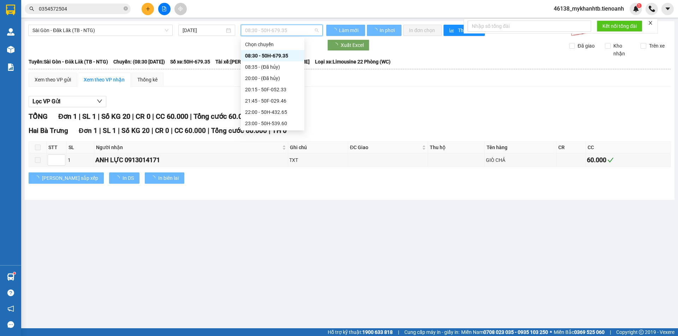
click at [271, 29] on span "08:30 - 50H-679.35" at bounding box center [281, 30] width 73 height 11
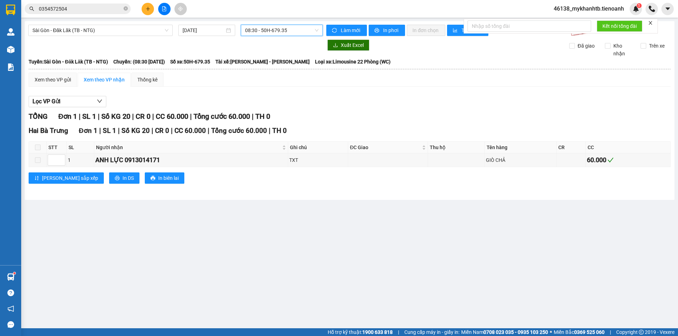
click at [271, 29] on span "08:30 - 50H-679.35" at bounding box center [281, 30] width 73 height 11
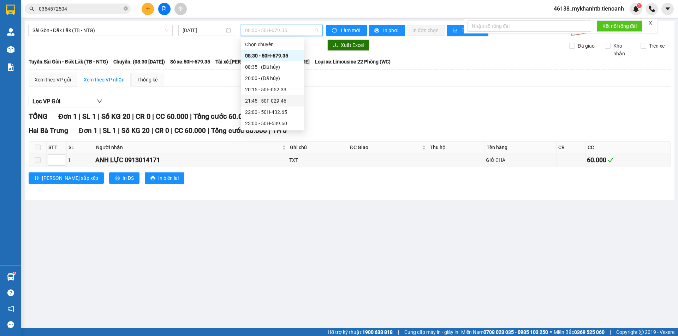
click at [289, 100] on div "21:45 - 50F-029.46" at bounding box center [272, 101] width 55 height 8
